Goal: Obtain resource: Download file/media

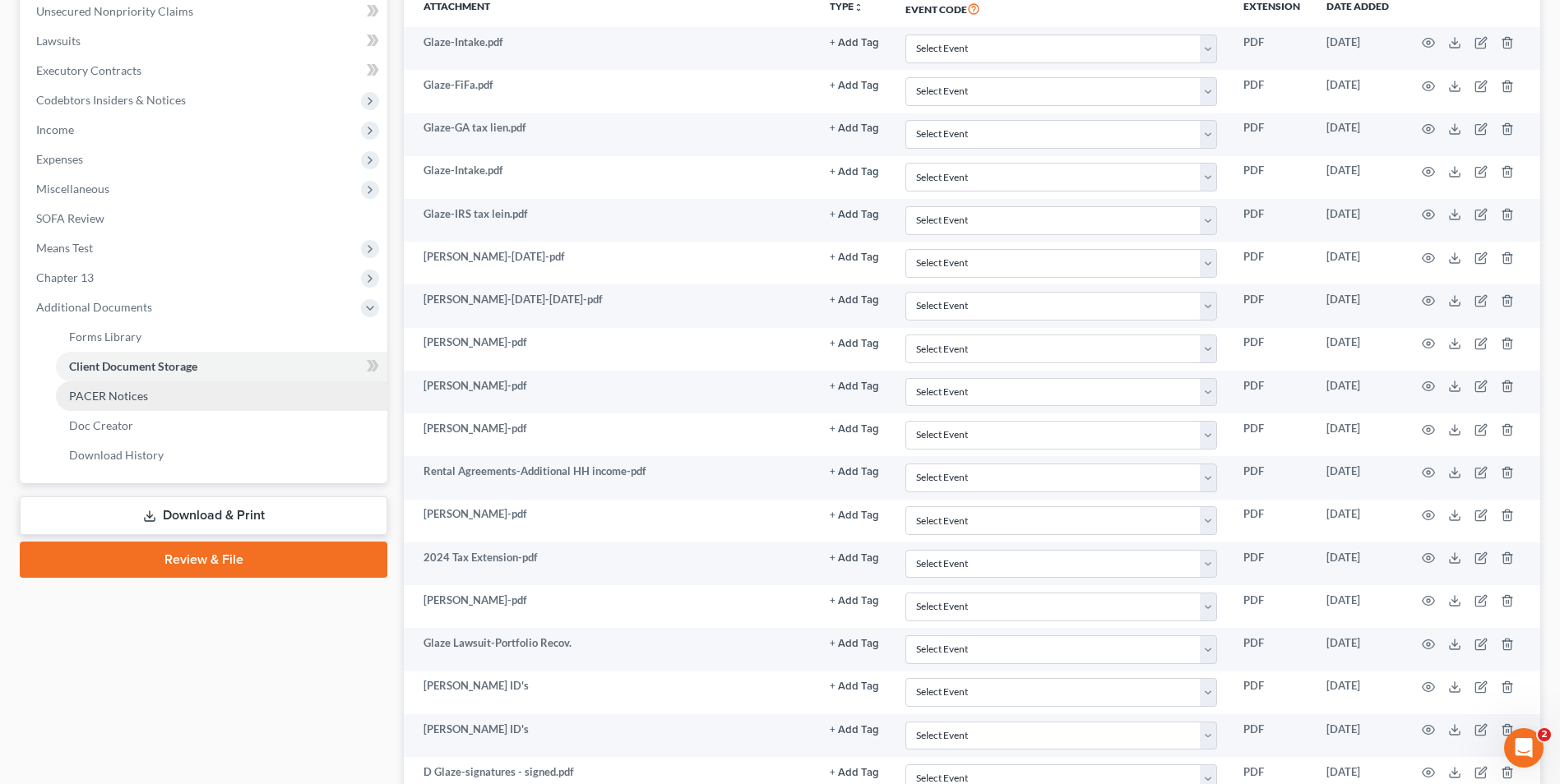
click at [185, 397] on link "PACER Notices" at bounding box center [221, 396] width 332 height 30
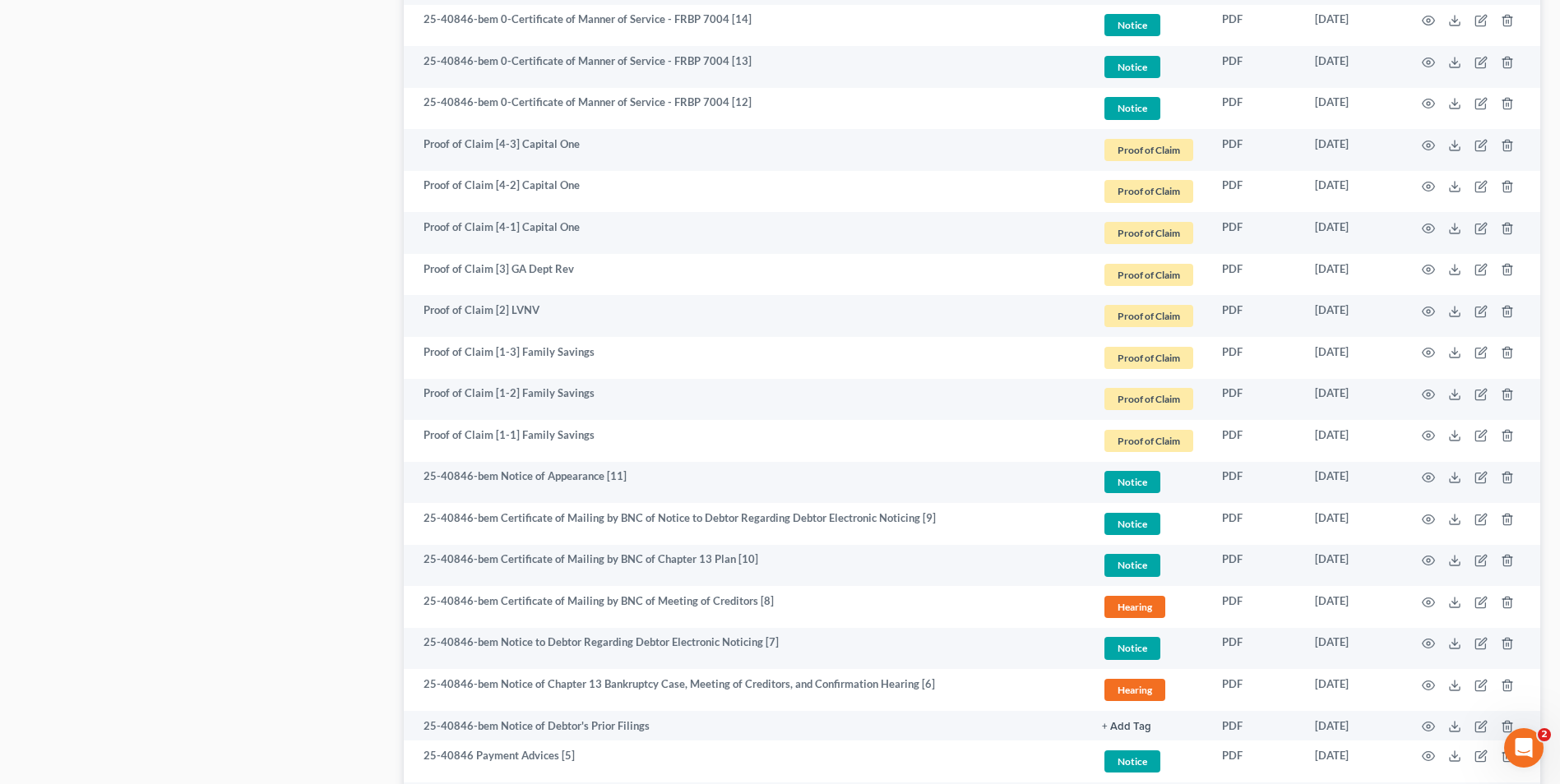
scroll to position [1479, 0]
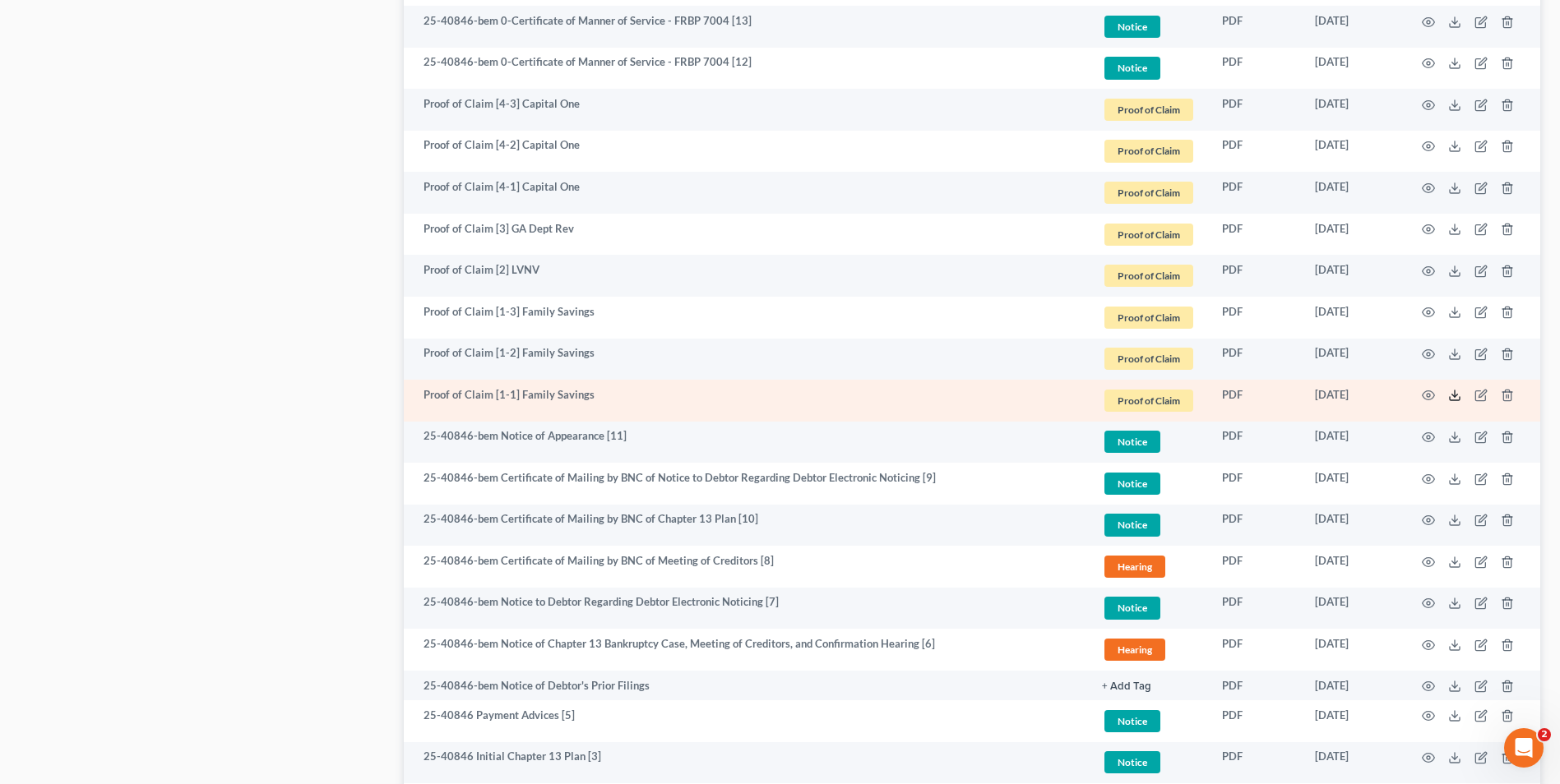
click at [1450, 393] on icon at bounding box center [1454, 395] width 13 height 13
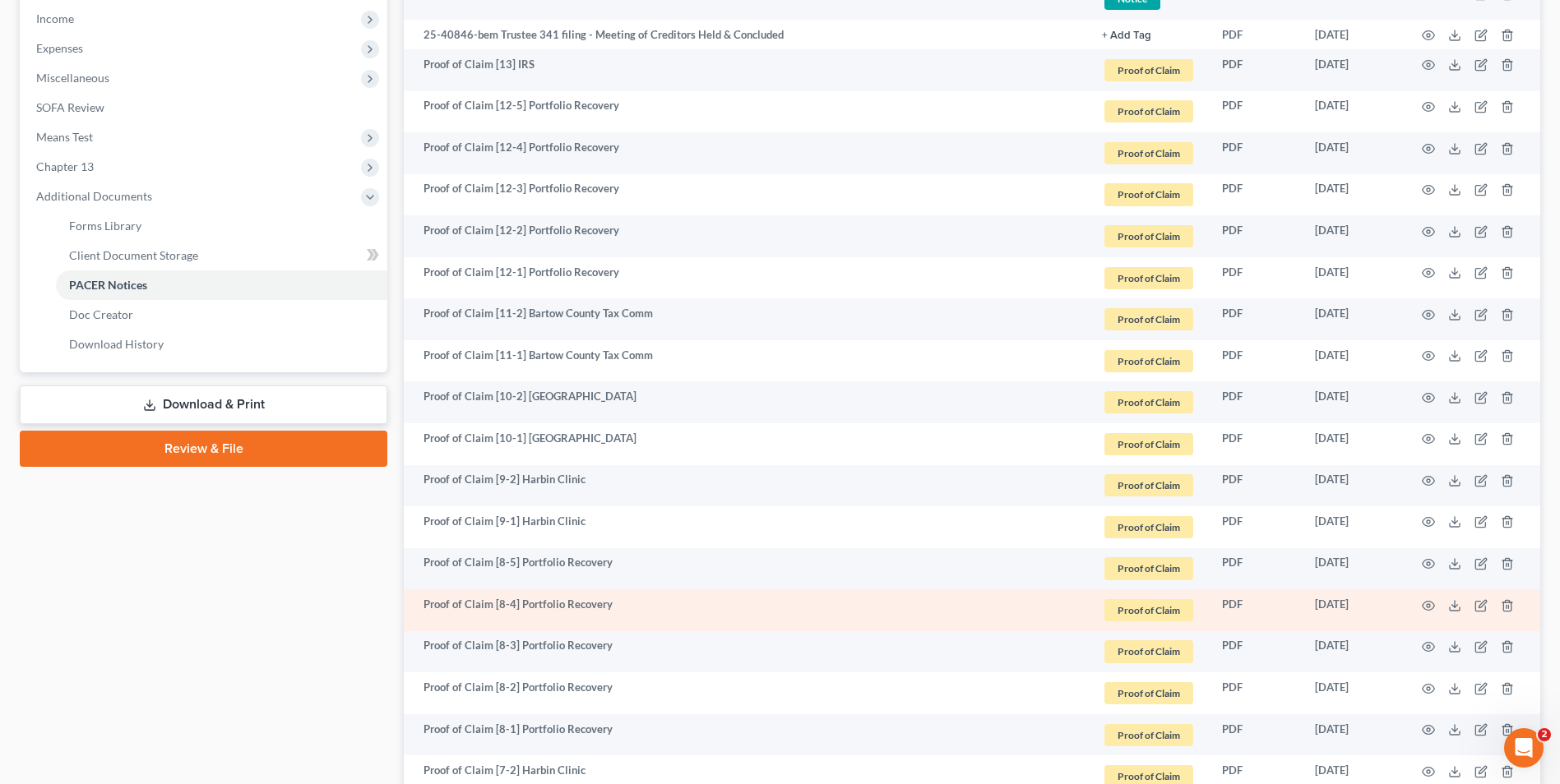
scroll to position [493, 0]
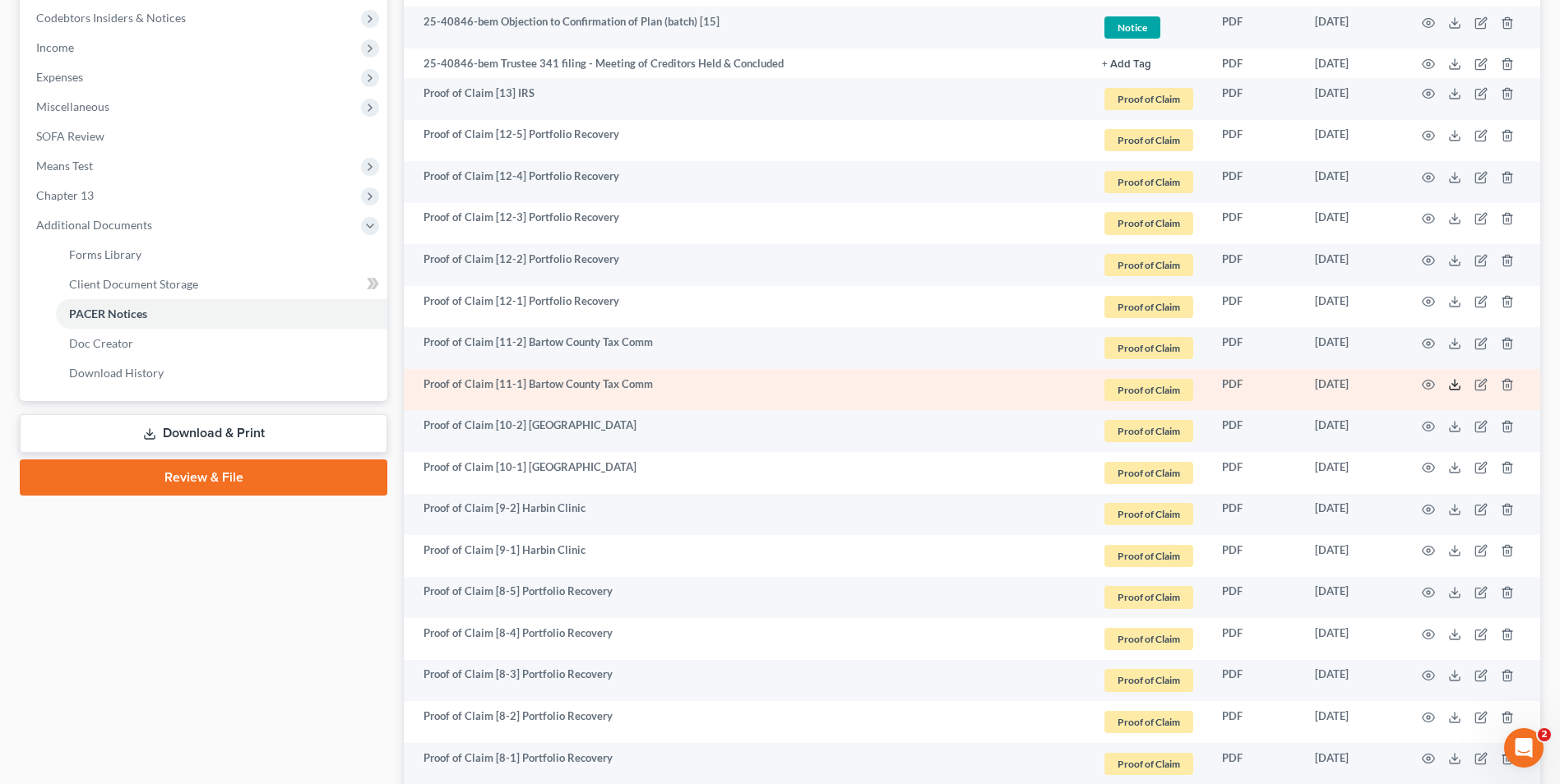
click at [1454, 385] on polyline at bounding box center [1455, 385] width 6 height 3
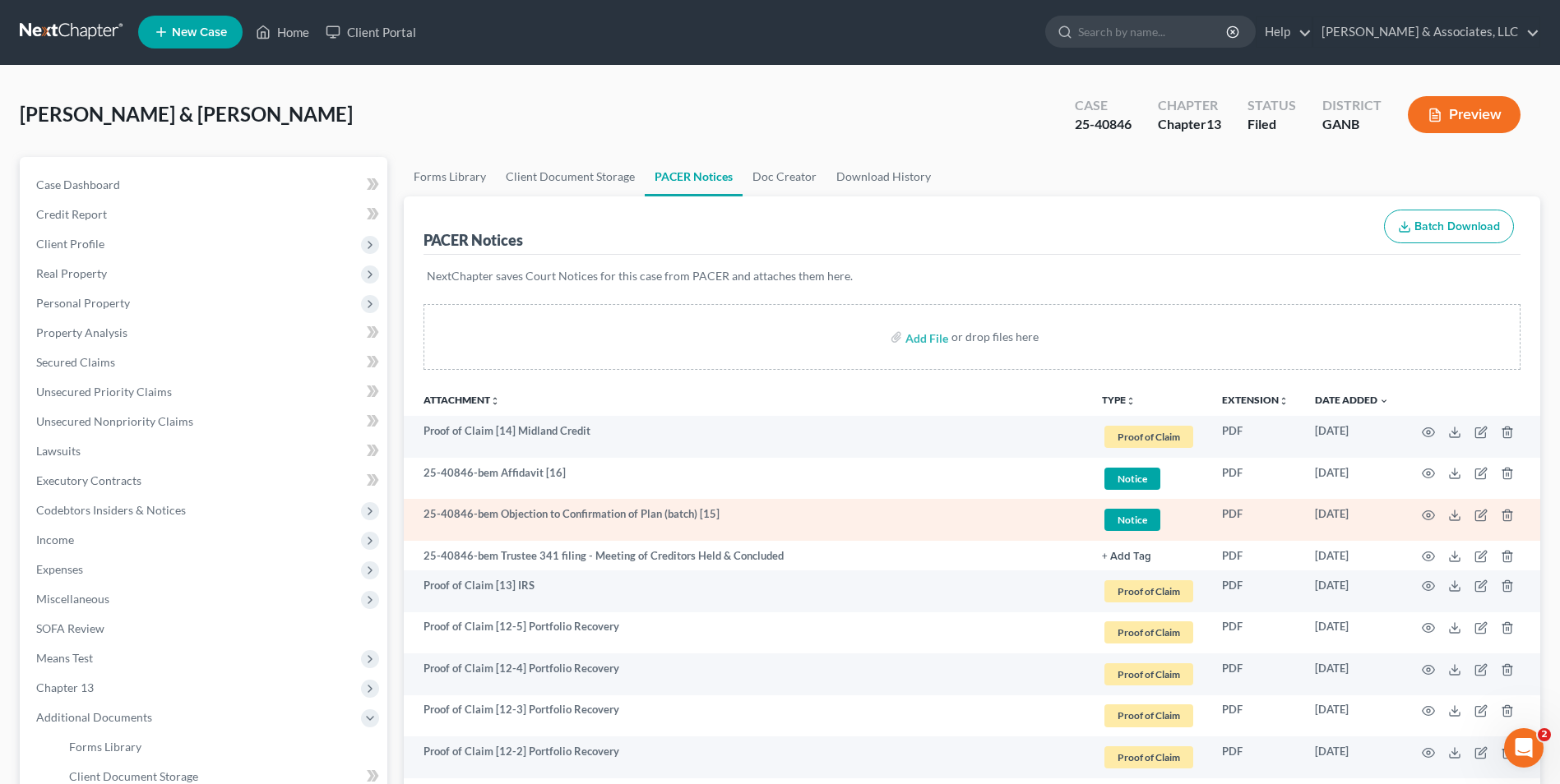
scroll to position [0, 0]
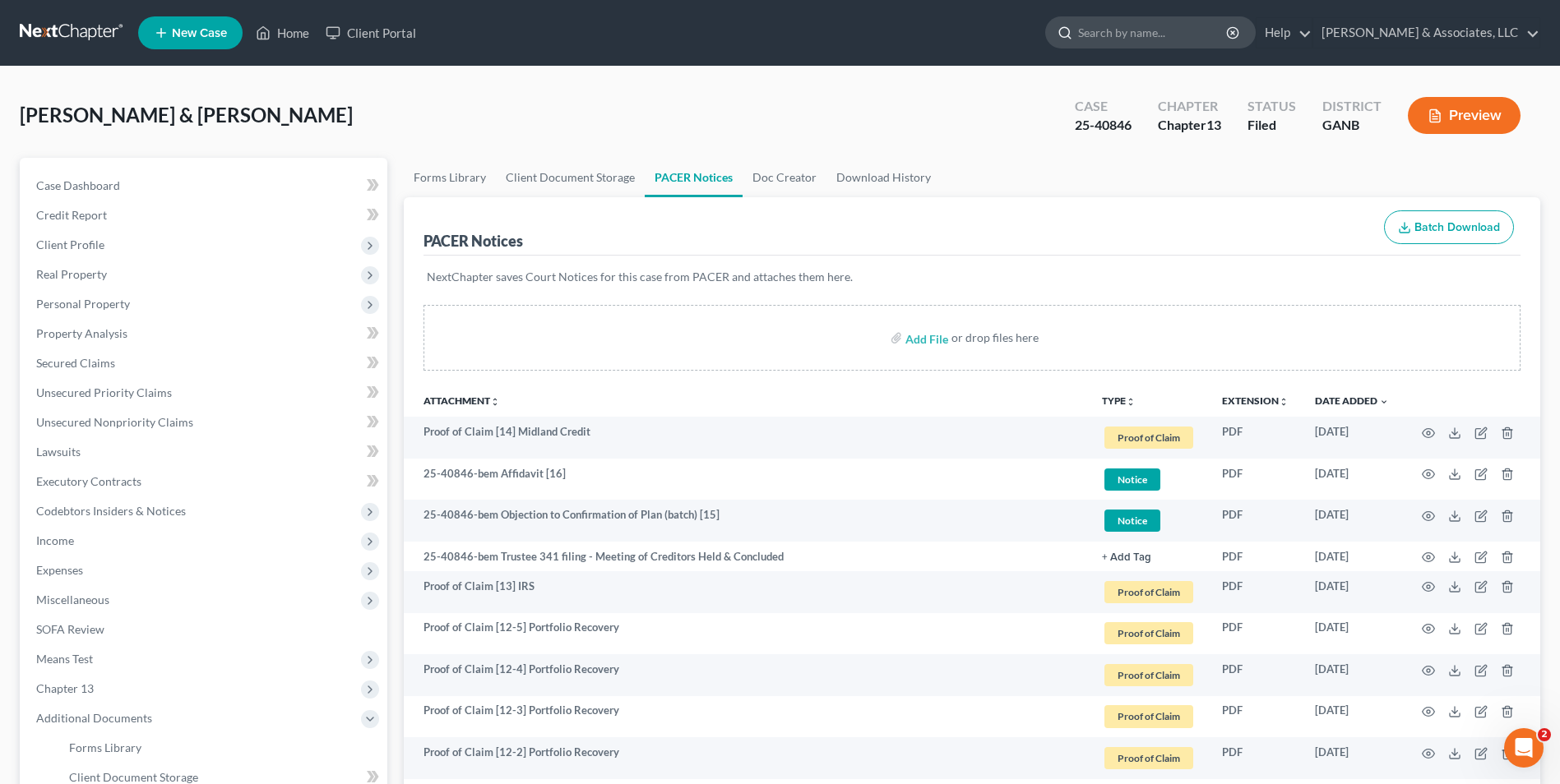
click at [1162, 36] on input "search" at bounding box center [1153, 32] width 151 height 30
type input "Kraft"
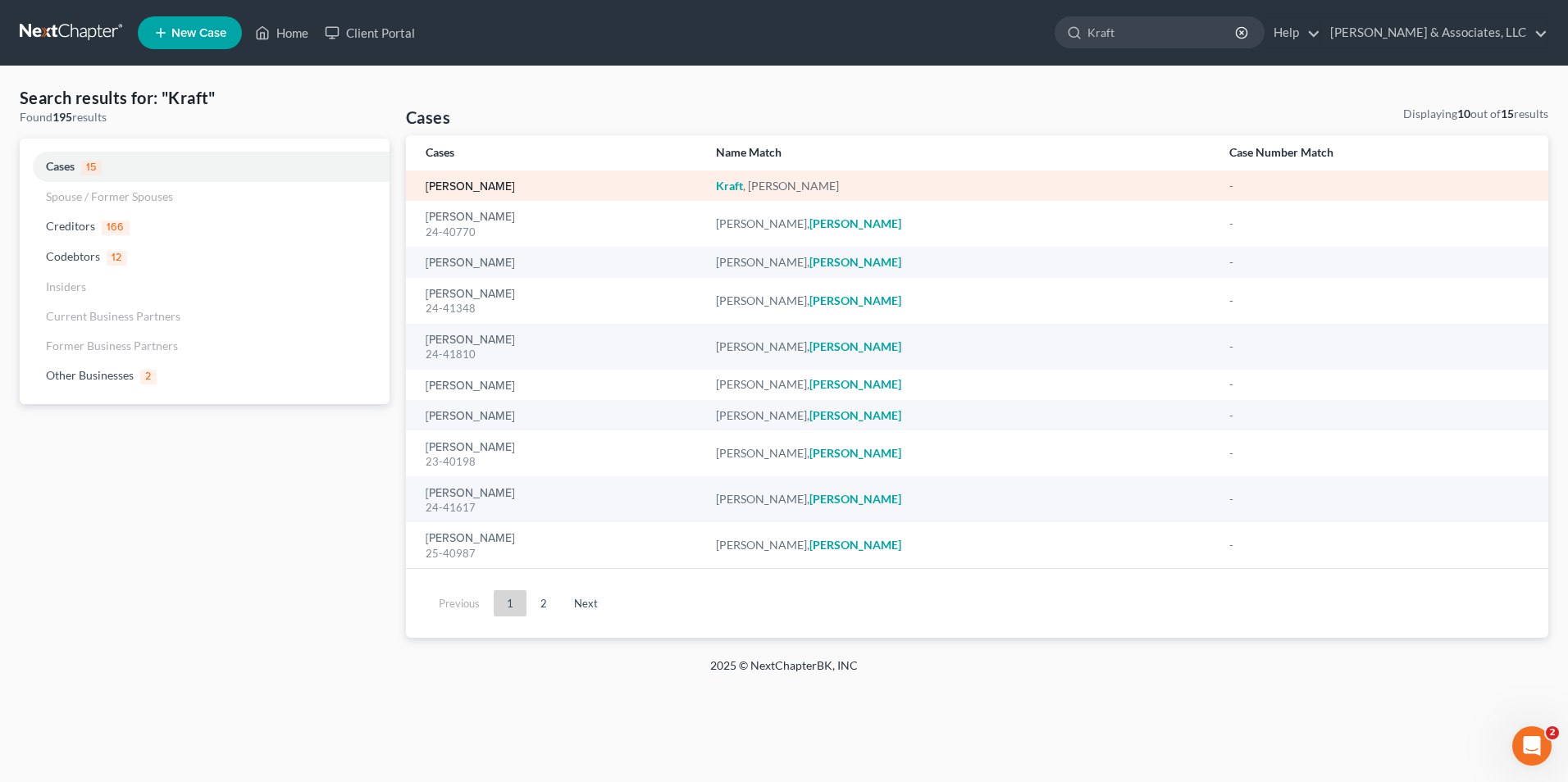
click at [488, 187] on link "[PERSON_NAME]" at bounding box center [470, 187] width 89 height 11
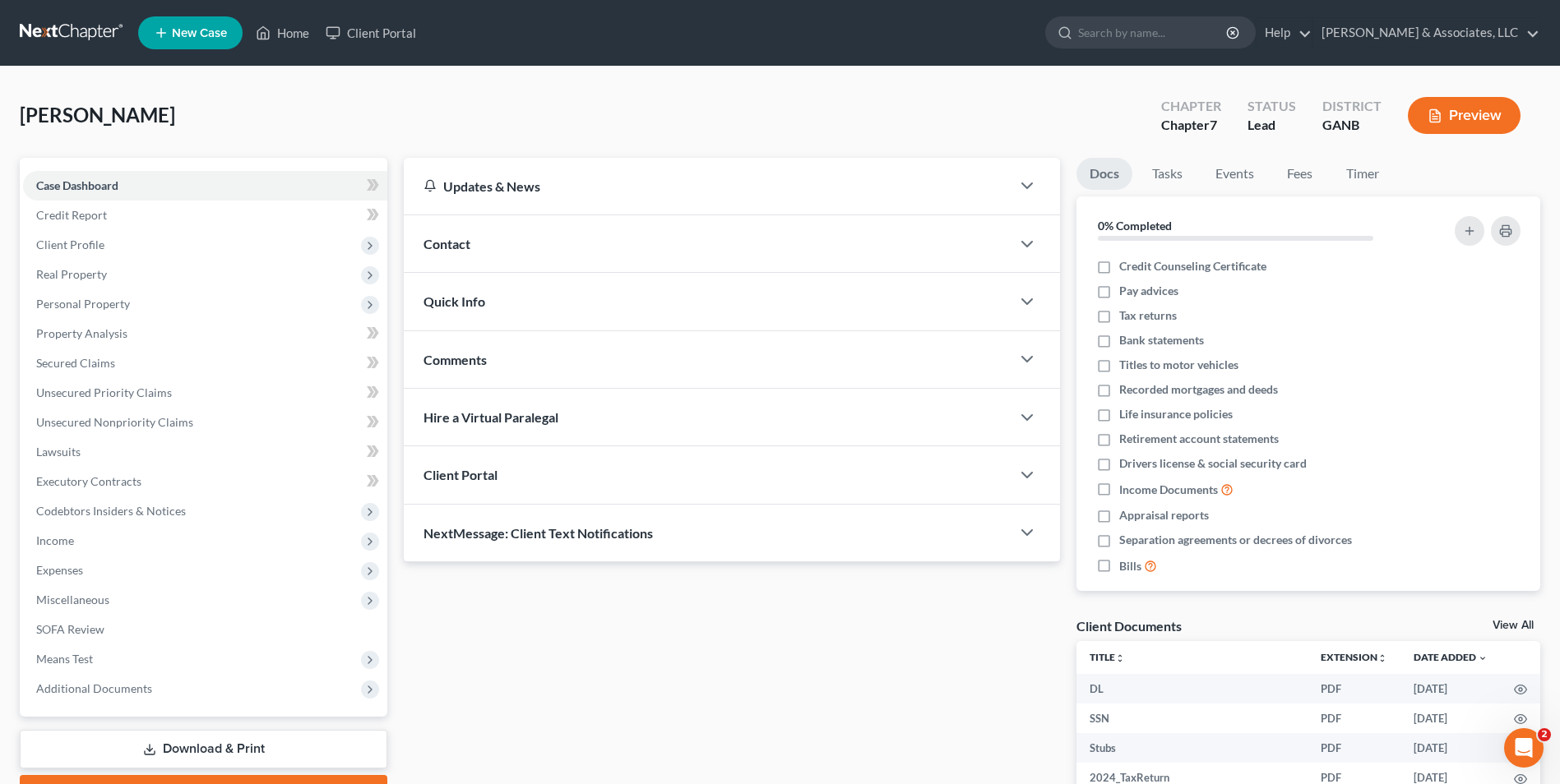
click at [1512, 625] on link "View All" at bounding box center [1512, 625] width 41 height 11
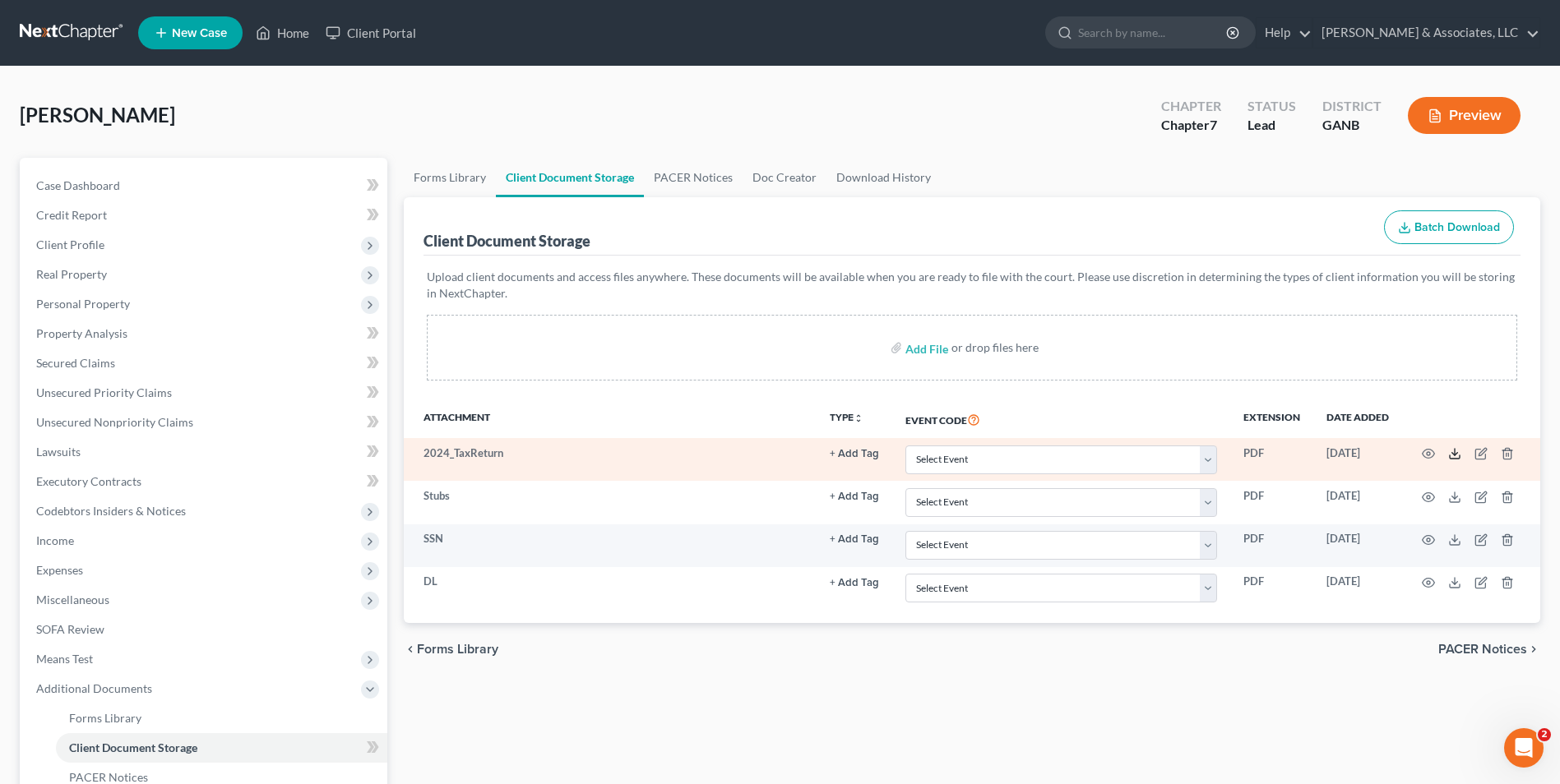
click at [1458, 459] on icon at bounding box center [1454, 457] width 10 height 3
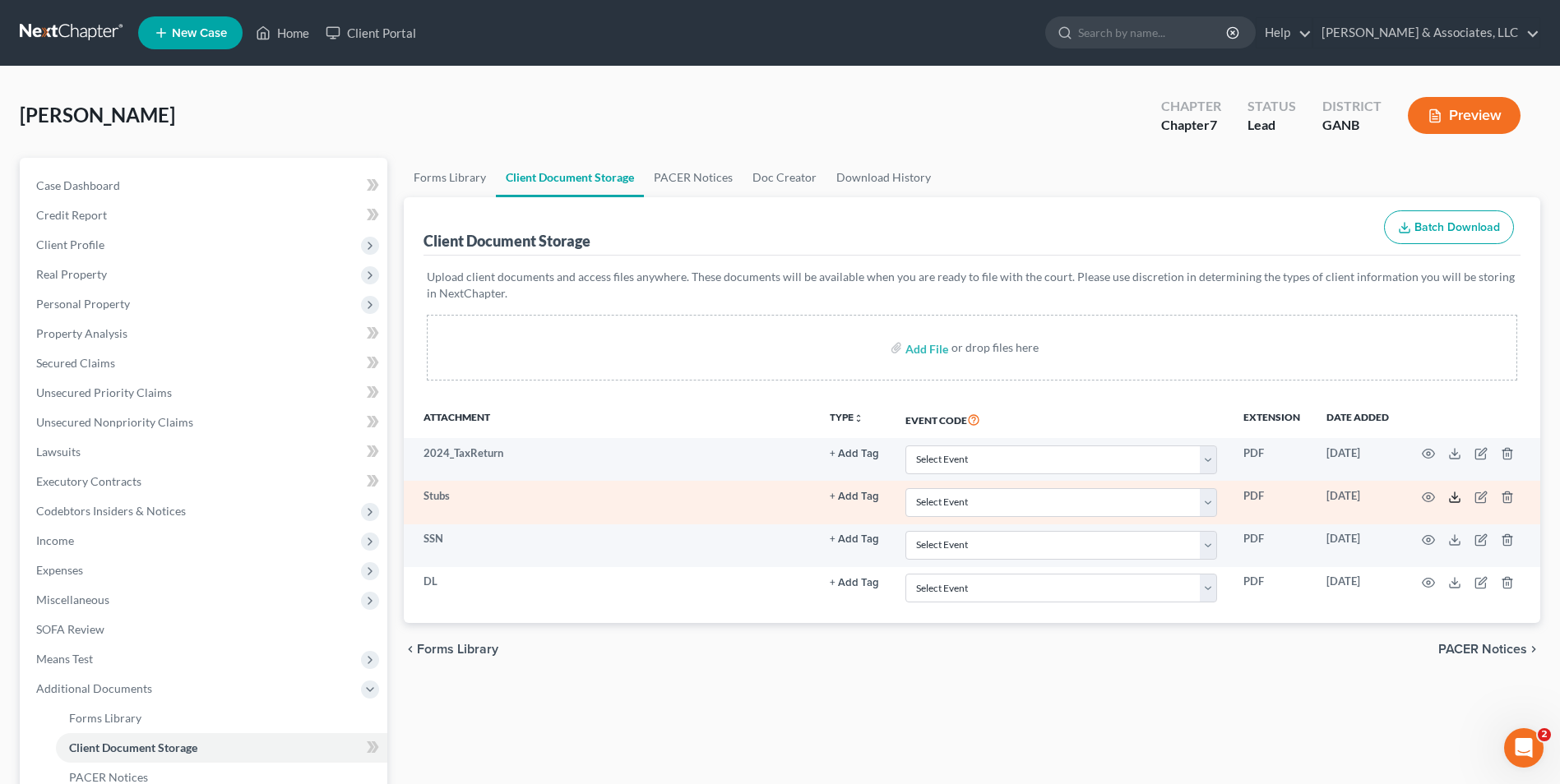
click at [1457, 498] on icon at bounding box center [1454, 497] width 13 height 13
